Goal: Use online tool/utility: Utilize a website feature to perform a specific function

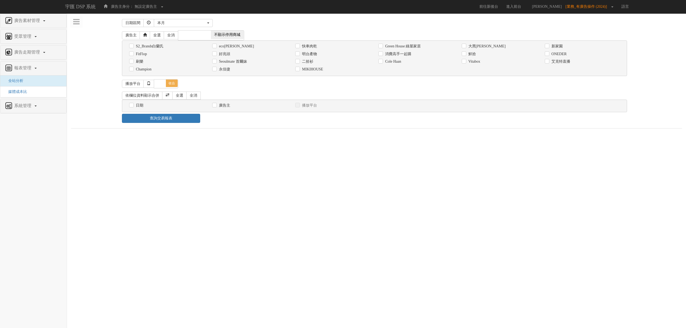
click at [389, 56] on label "消費高手一起購" at bounding box center [398, 53] width 28 height 5
click at [382, 56] on input "消費高手一起購" at bounding box center [379, 53] width 3 height 3
checkbox input "true"
drag, startPoint x: 135, startPoint y: 107, endPoint x: 168, endPoint y: 122, distance: 36.7
click at [138, 108] on label "日期" at bounding box center [139, 105] width 9 height 5
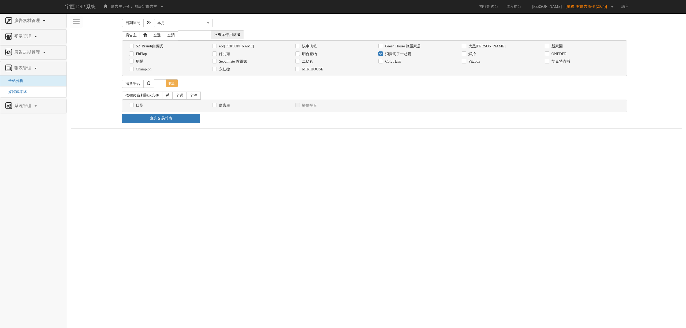
click at [142, 107] on label "日期" at bounding box center [139, 105] width 9 height 5
click at [133, 107] on input "日期" at bounding box center [130, 105] width 3 height 3
checkbox input "true"
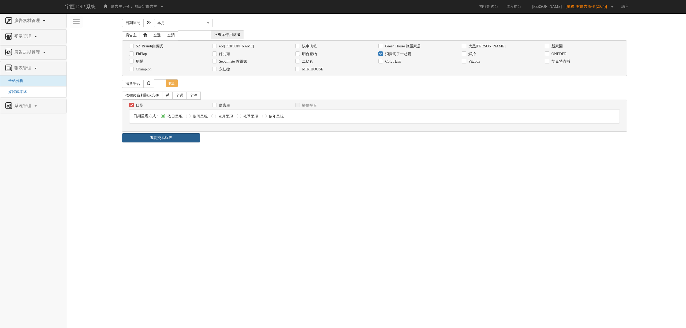
click at [159, 135] on link "查詢交易報表" at bounding box center [161, 137] width 78 height 9
